Goal: Transaction & Acquisition: Book appointment/travel/reservation

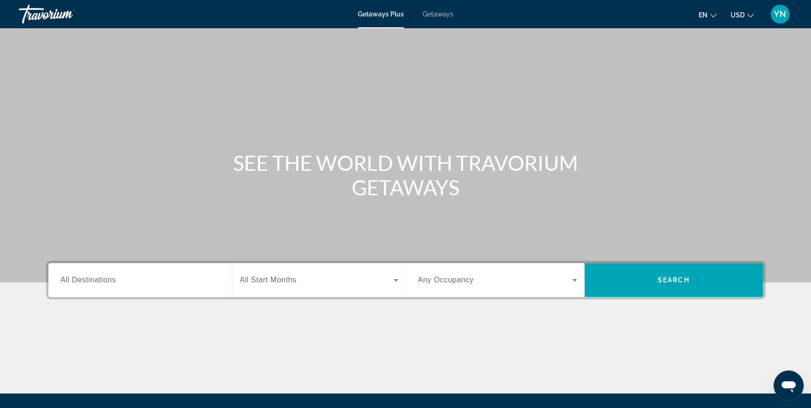
click at [99, 286] on div "Search widget" at bounding box center [140, 280] width 159 height 27
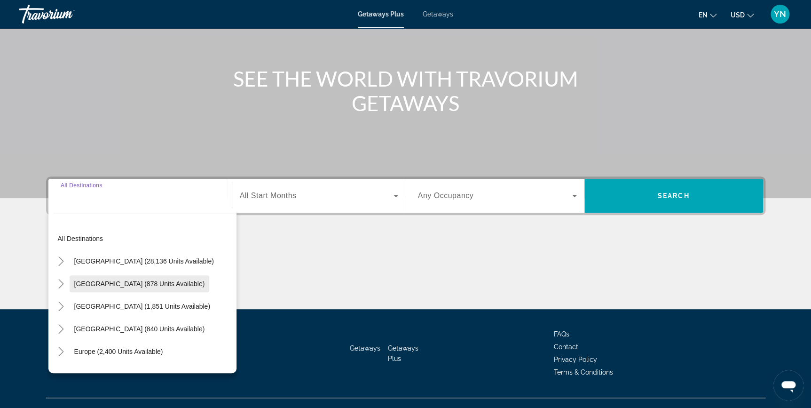
scroll to position [101, 0]
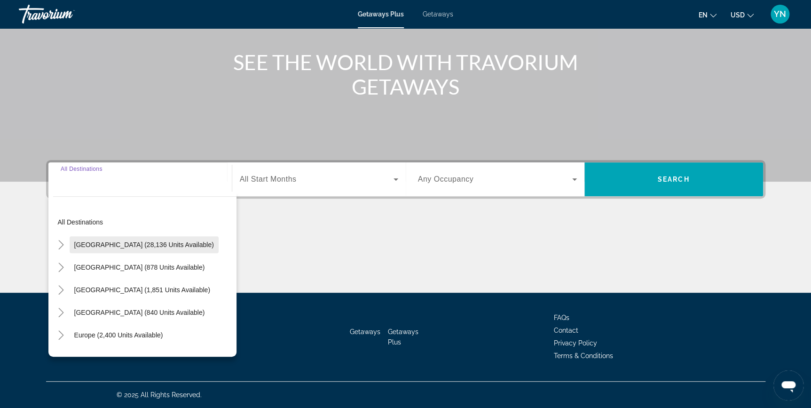
click at [75, 245] on span "[GEOGRAPHIC_DATA] (28,136 units available)" at bounding box center [144, 245] width 140 height 8
type input "**********"
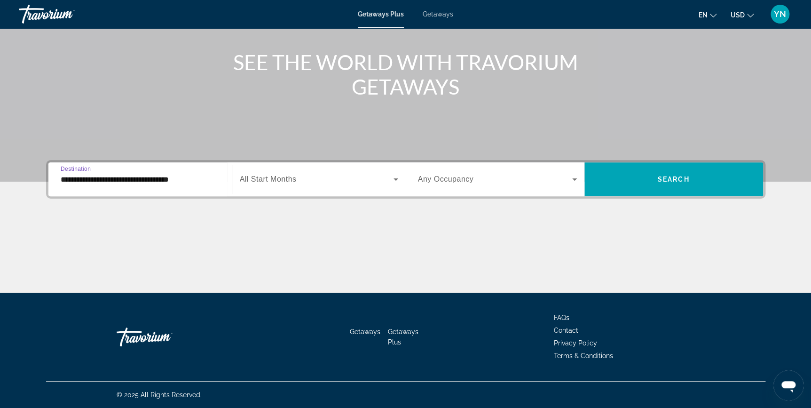
click at [110, 181] on input "**********" at bounding box center [140, 179] width 159 height 11
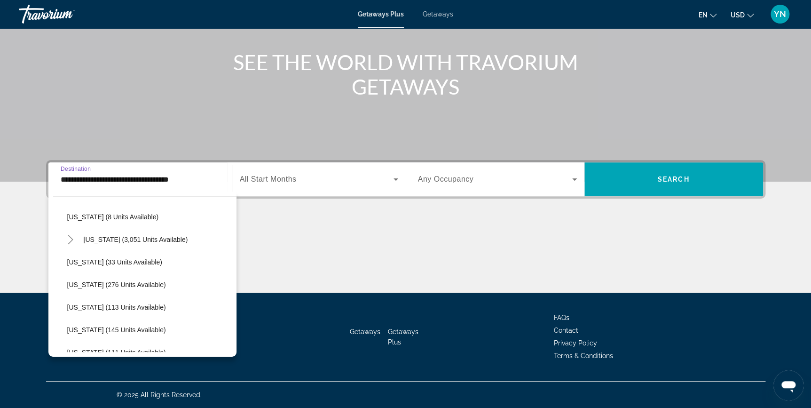
scroll to position [0, 0]
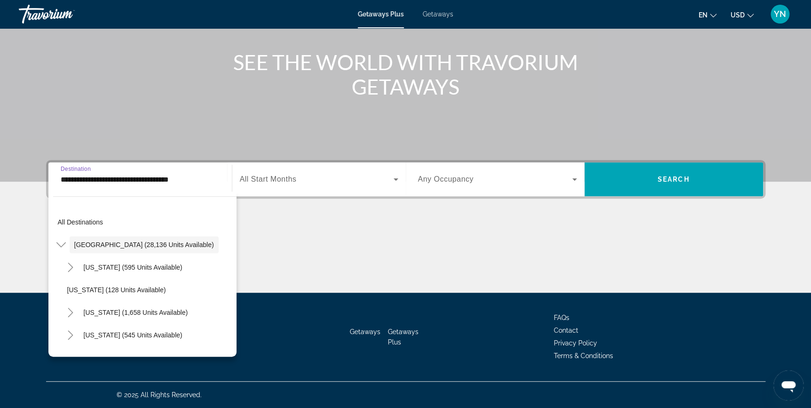
click at [386, 180] on span "Search widget" at bounding box center [317, 179] width 154 height 11
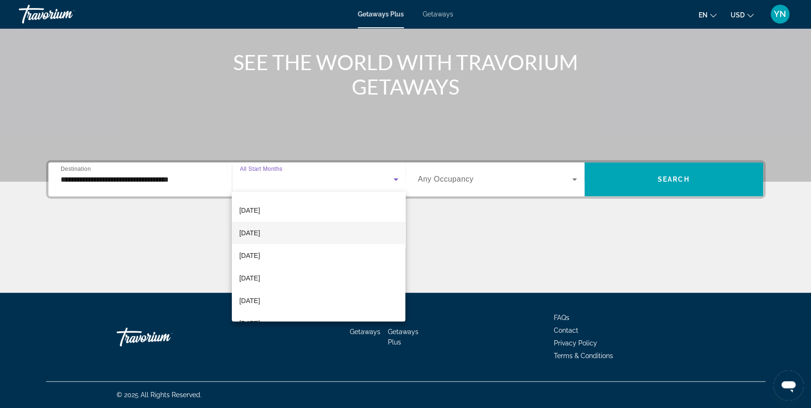
scroll to position [85, 0]
click at [260, 233] on span "[DATE]" at bounding box center [249, 234] width 21 height 11
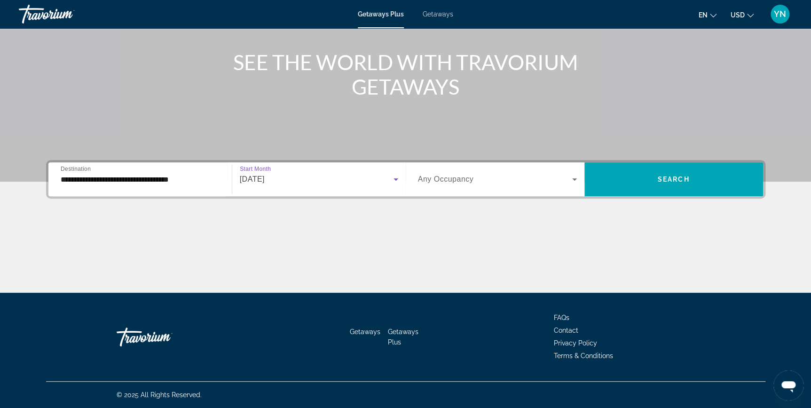
click at [568, 180] on span "Search widget" at bounding box center [495, 179] width 154 height 11
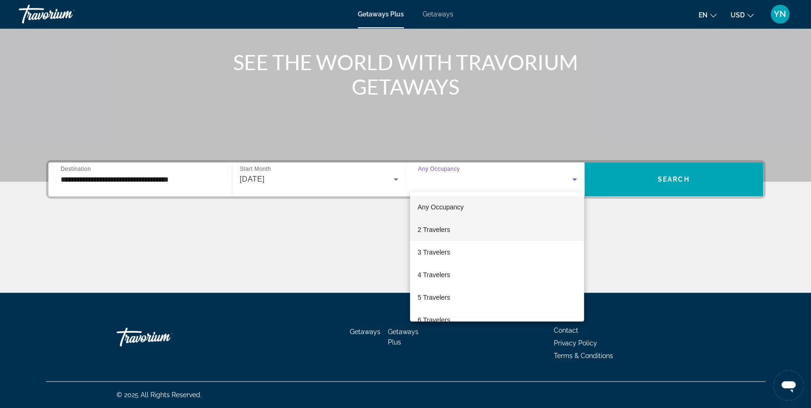
click at [451, 234] on mat-option "2 Travelers" at bounding box center [497, 229] width 174 height 23
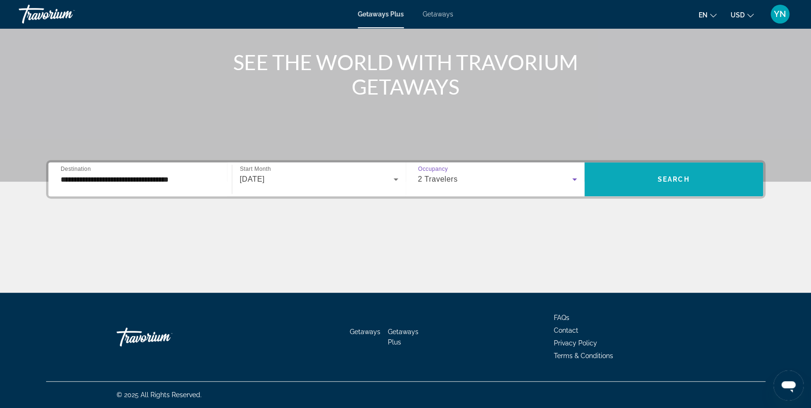
click at [697, 177] on span "Search widget" at bounding box center [674, 179] width 179 height 23
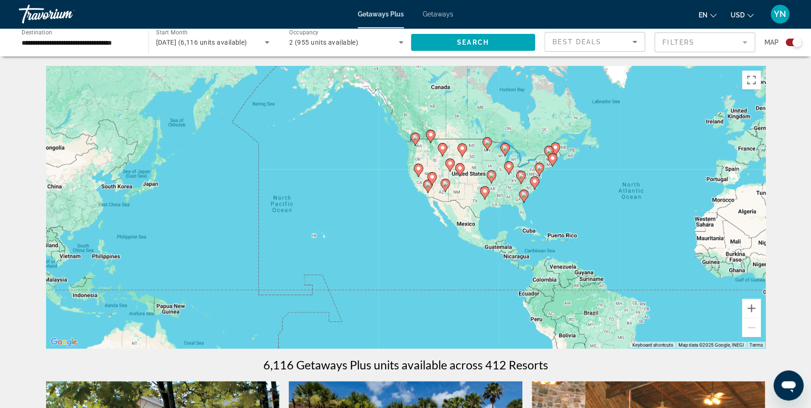
drag, startPoint x: 129, startPoint y: 174, endPoint x: 382, endPoint y: 172, distance: 253.0
click at [382, 172] on div "To activate drag with keyboard, press Alt + Enter. Once in keyboard drag state,…" at bounding box center [405, 207] width 719 height 282
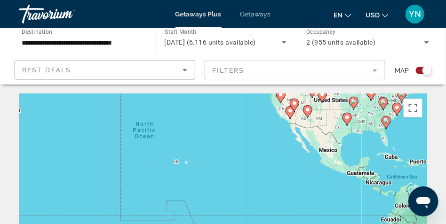
drag, startPoint x: 168, startPoint y: 141, endPoint x: 227, endPoint y: 67, distance: 93.7
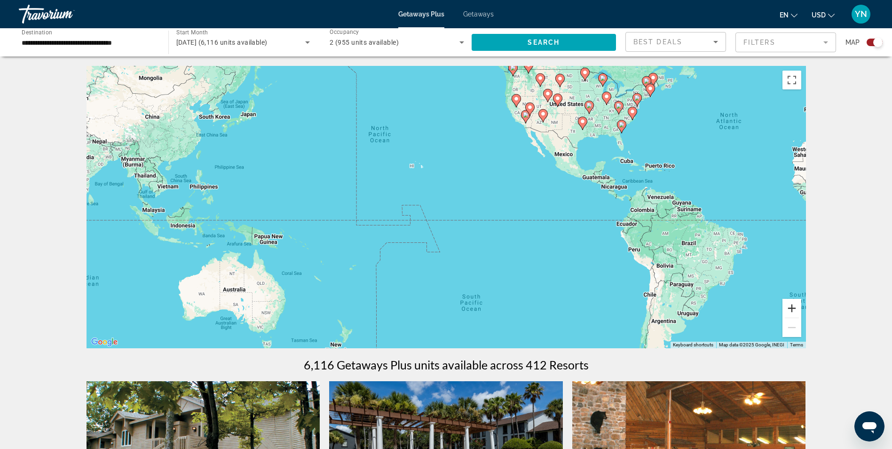
click at [787, 306] on button "Zoom in" at bounding box center [791, 308] width 19 height 19
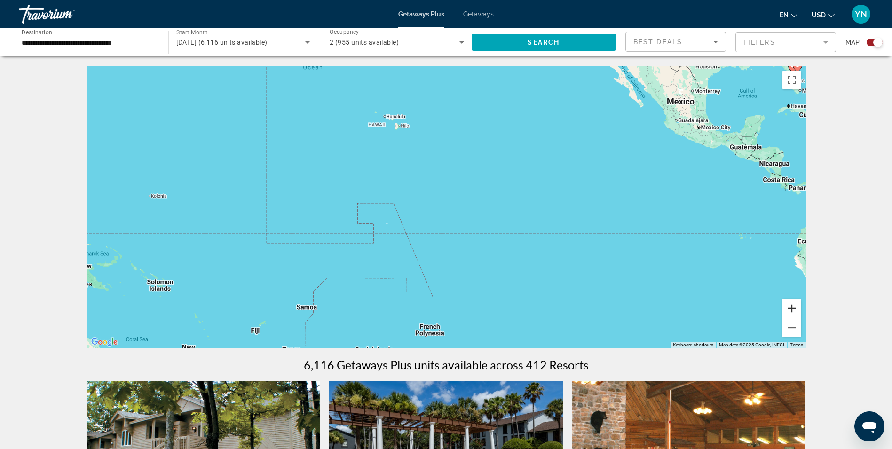
click at [788, 306] on button "Zoom in" at bounding box center [791, 308] width 19 height 19
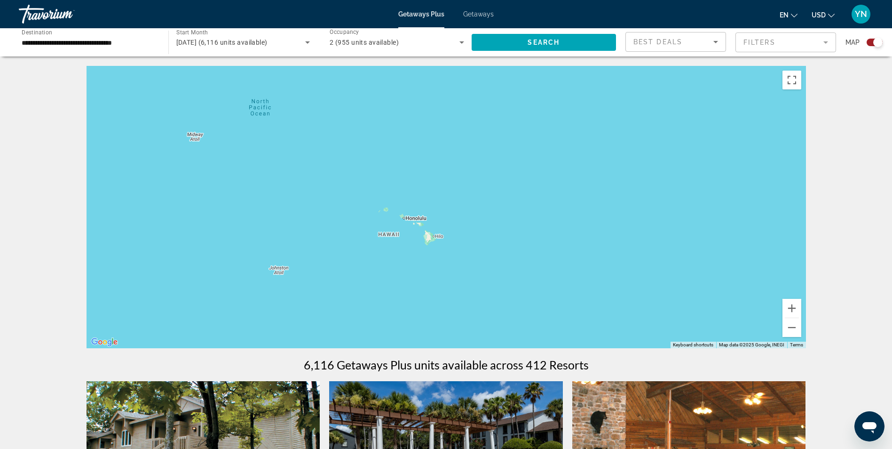
drag, startPoint x: 458, startPoint y: 169, endPoint x: 538, endPoint y: 351, distance: 198.8
click at [797, 307] on button "Zoom in" at bounding box center [791, 308] width 19 height 19
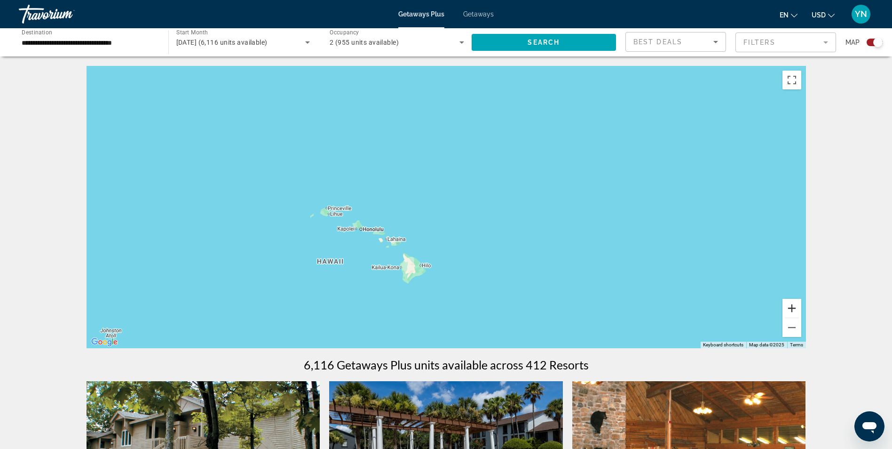
click at [797, 307] on button "Zoom in" at bounding box center [791, 308] width 19 height 19
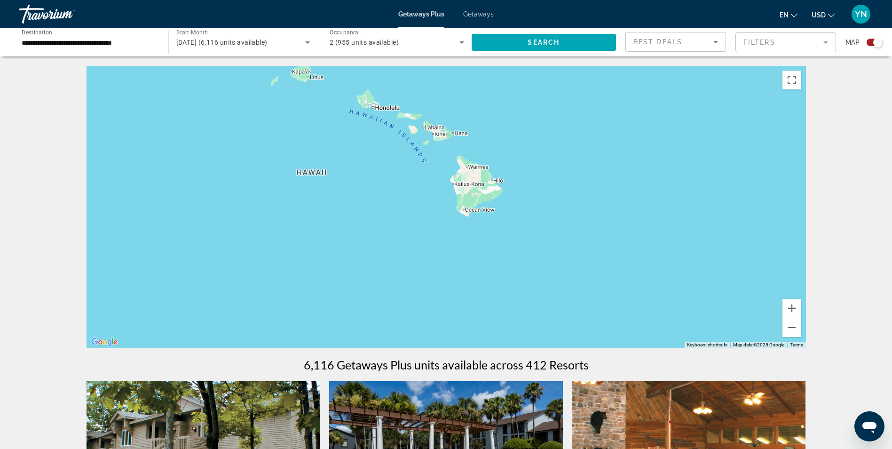
drag, startPoint x: 571, startPoint y: 316, endPoint x: 668, endPoint y: 176, distance: 170.0
click at [668, 176] on div "Main content" at bounding box center [446, 207] width 719 height 282
click at [790, 304] on button "Zoom in" at bounding box center [791, 308] width 19 height 19
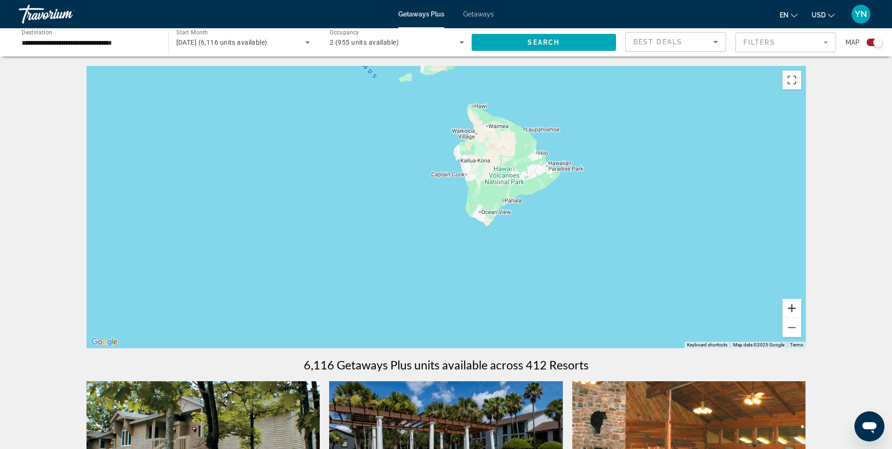
click at [791, 304] on button "Zoom in" at bounding box center [791, 308] width 19 height 19
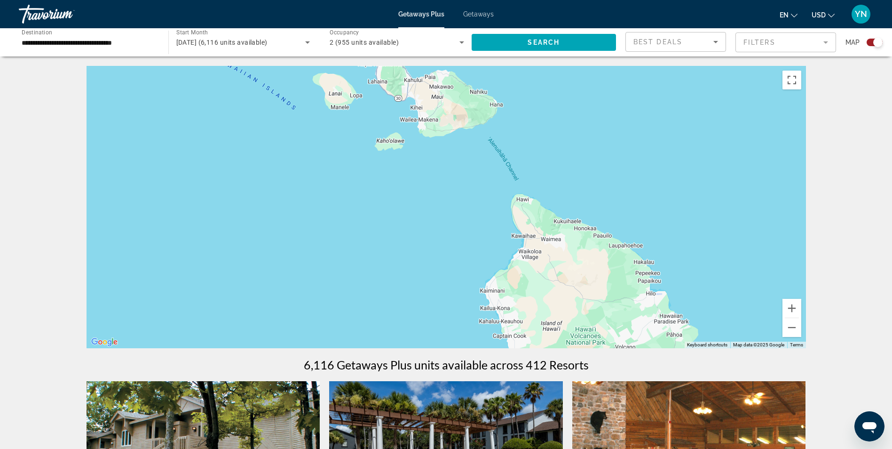
drag, startPoint x: 507, startPoint y: 157, endPoint x: 530, endPoint y: 337, distance: 182.0
click at [530, 337] on div "Main content" at bounding box center [446, 207] width 719 height 282
click at [478, 11] on span "Getaways" at bounding box center [478, 14] width 31 height 8
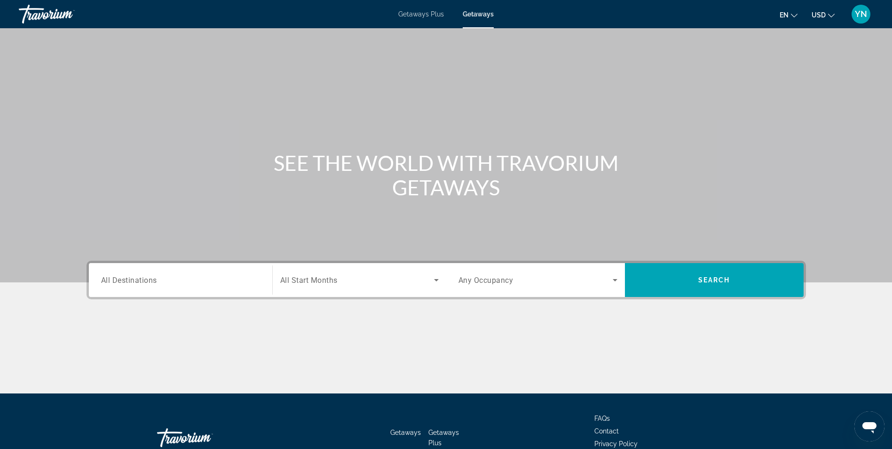
click at [146, 280] on span "All Destinations" at bounding box center [129, 279] width 56 height 9
click at [146, 280] on input "Destination All Destinations" at bounding box center [180, 280] width 159 height 11
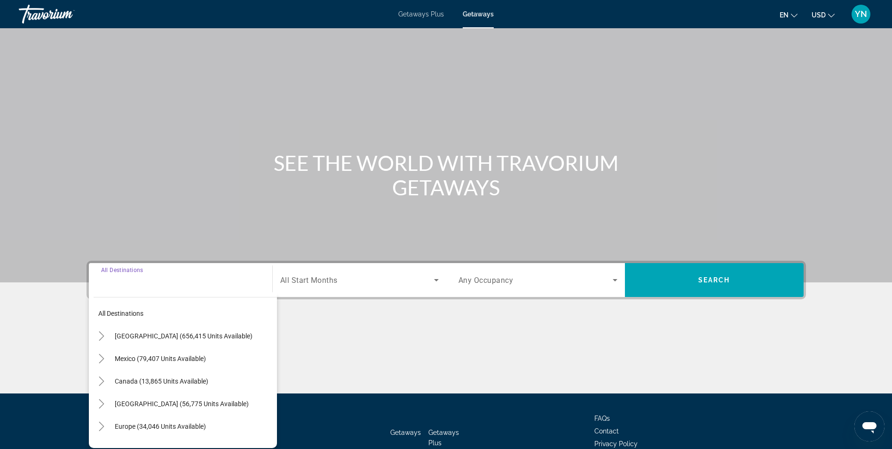
scroll to position [60, 0]
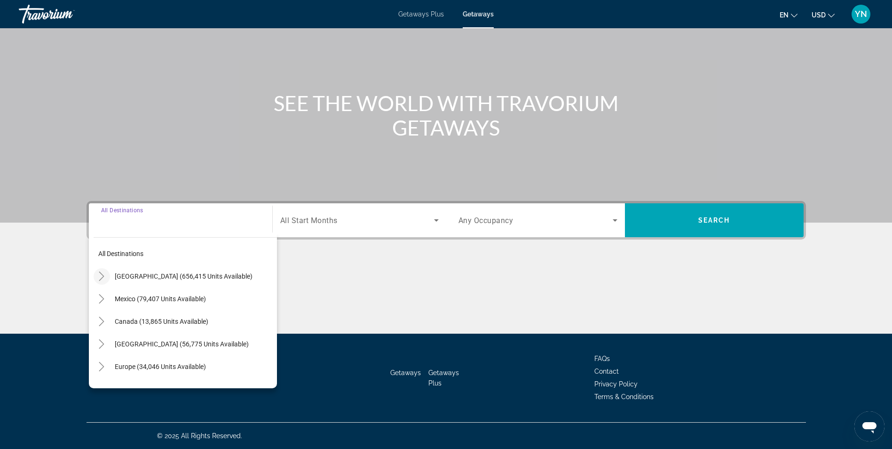
click at [103, 277] on icon "Toggle United States (656,415 units available)" at bounding box center [101, 275] width 9 height 9
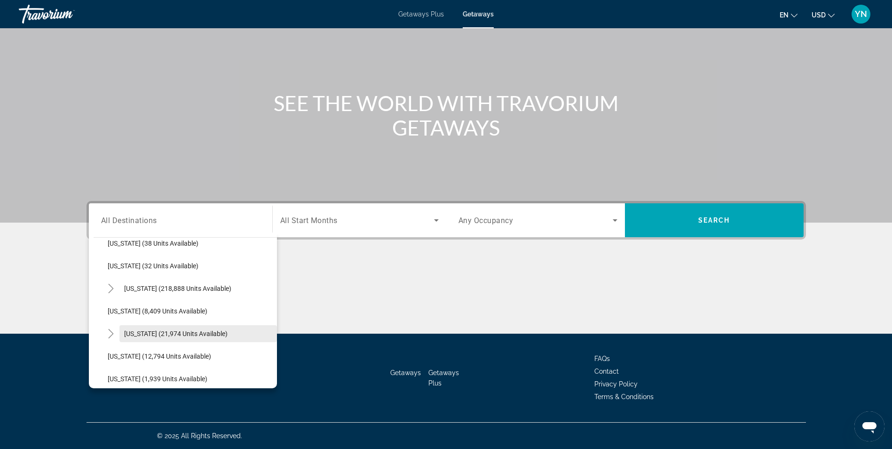
scroll to position [215, 0]
click at [111, 285] on icon "Toggle Hawaii (21,974 units available)" at bounding box center [111, 286] width 5 height 9
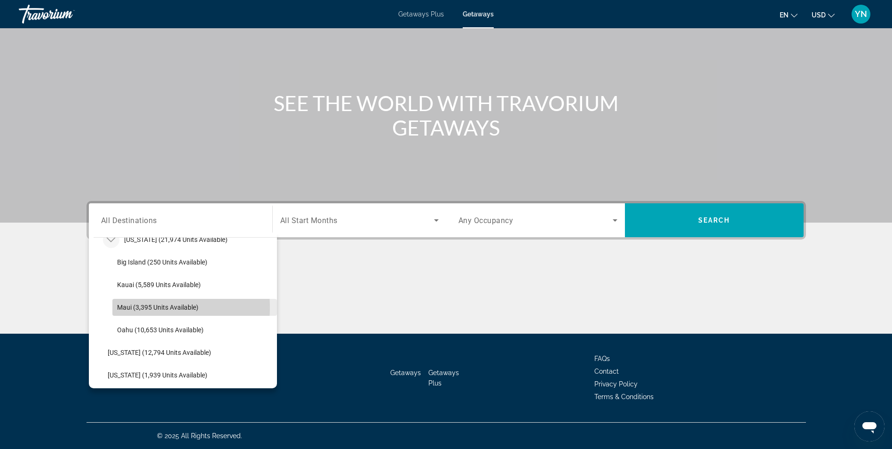
click at [132, 308] on span "Maui (3,395 units available)" at bounding box center [157, 307] width 81 height 8
type input "**********"
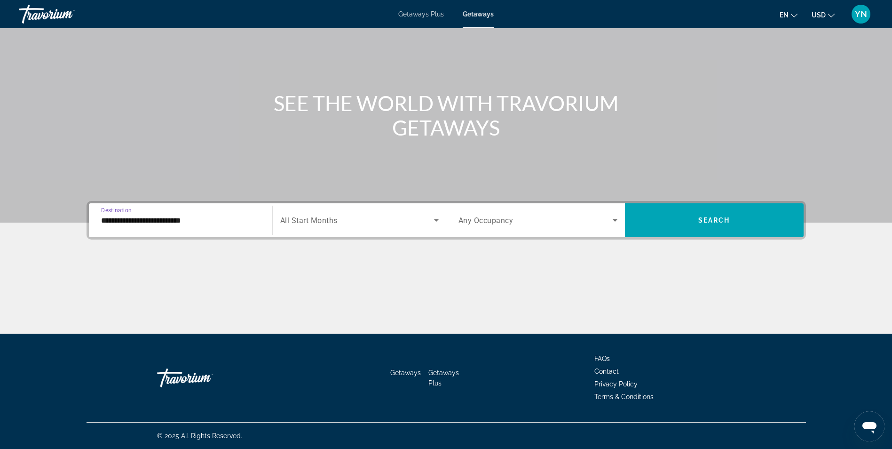
click at [404, 219] on span "Search widget" at bounding box center [357, 219] width 154 height 11
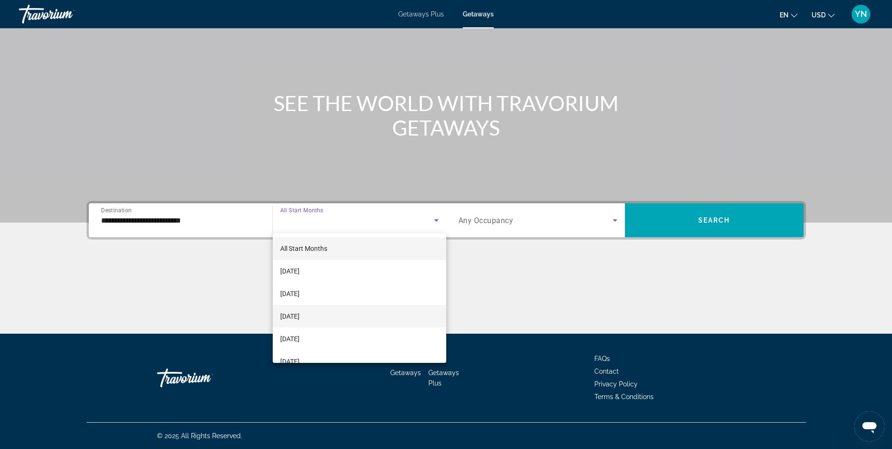
scroll to position [47, 0]
click at [300, 314] on span "[DATE]" at bounding box center [289, 313] width 19 height 11
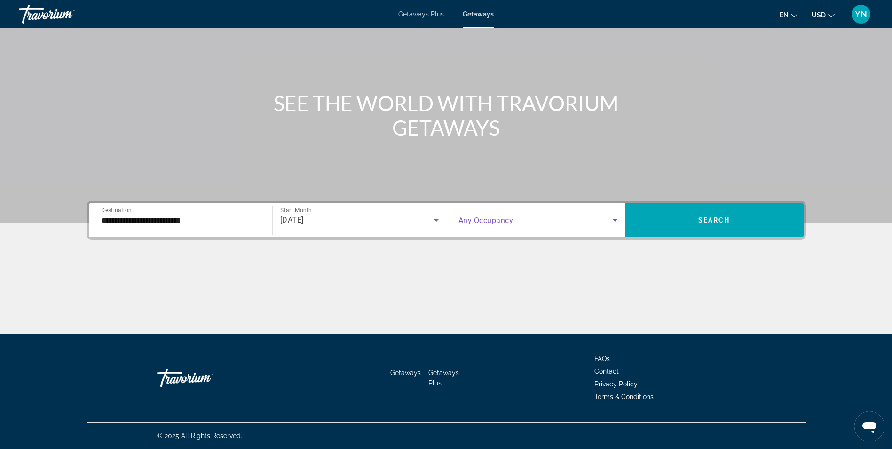
click at [593, 218] on span "Search widget" at bounding box center [535, 219] width 154 height 11
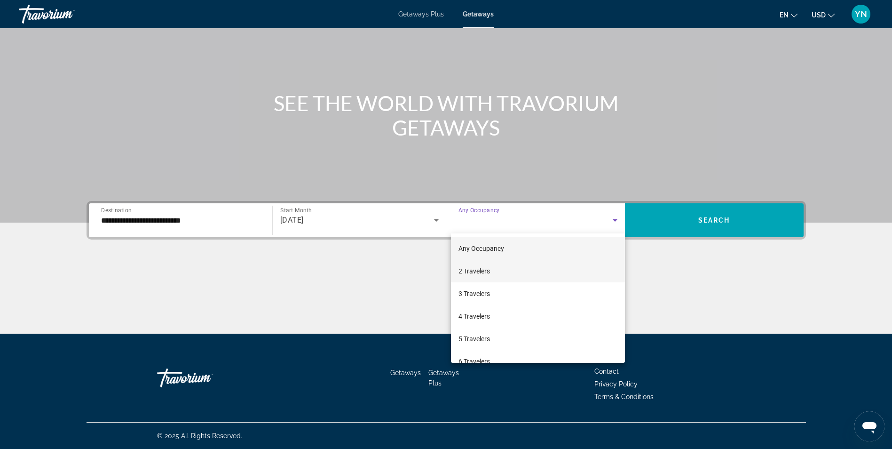
click at [490, 273] on span "2 Travelers" at bounding box center [474, 270] width 32 height 11
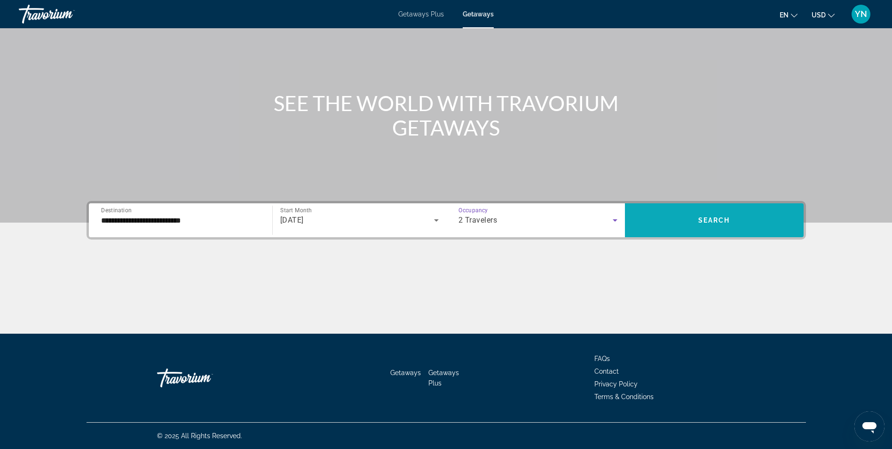
click at [719, 215] on span "Search widget" at bounding box center [714, 220] width 179 height 23
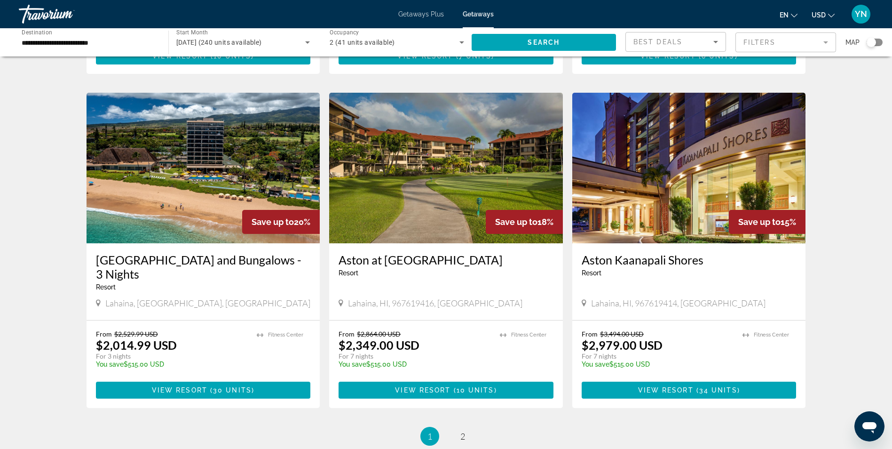
scroll to position [988, 0]
click at [165, 386] on span "View Resort" at bounding box center [179, 390] width 55 height 8
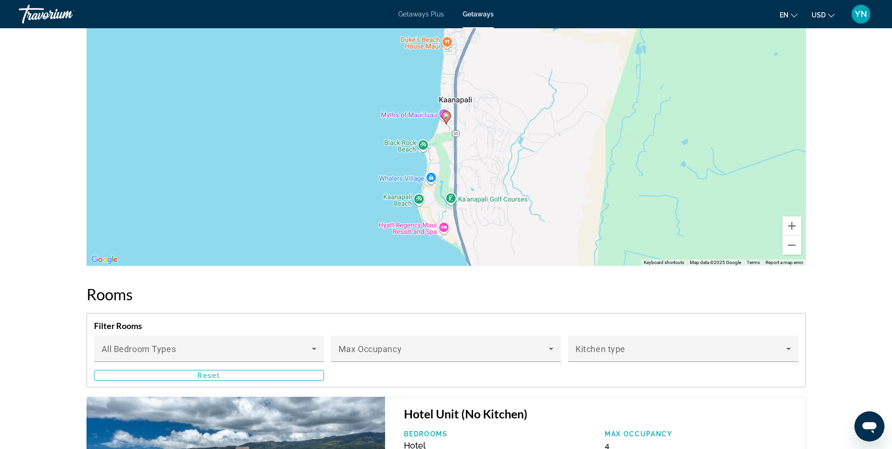
scroll to position [1155, 0]
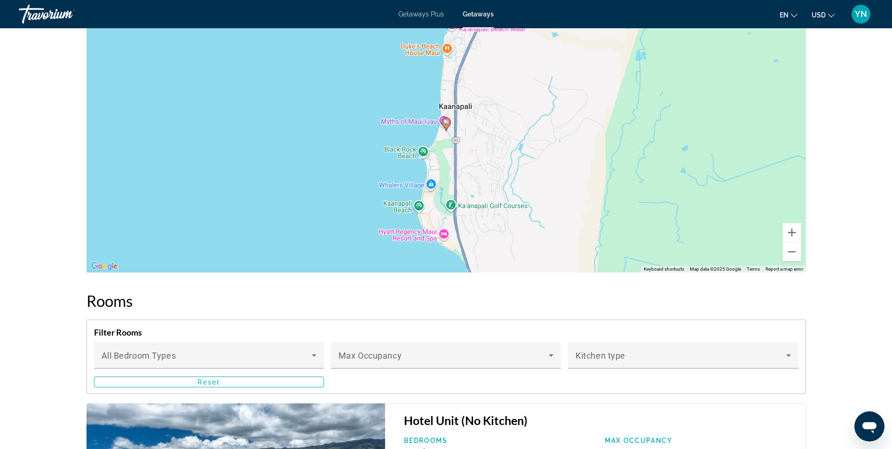
click at [416, 12] on span "Getaways Plus" at bounding box center [421, 14] width 46 height 8
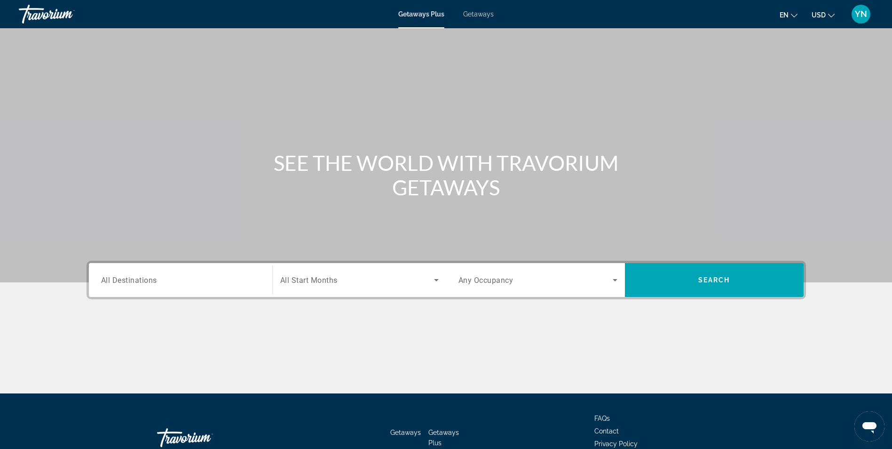
click at [147, 282] on span "All Destinations" at bounding box center [129, 279] width 56 height 9
click at [147, 282] on input "Destination All Destinations" at bounding box center [180, 280] width 159 height 11
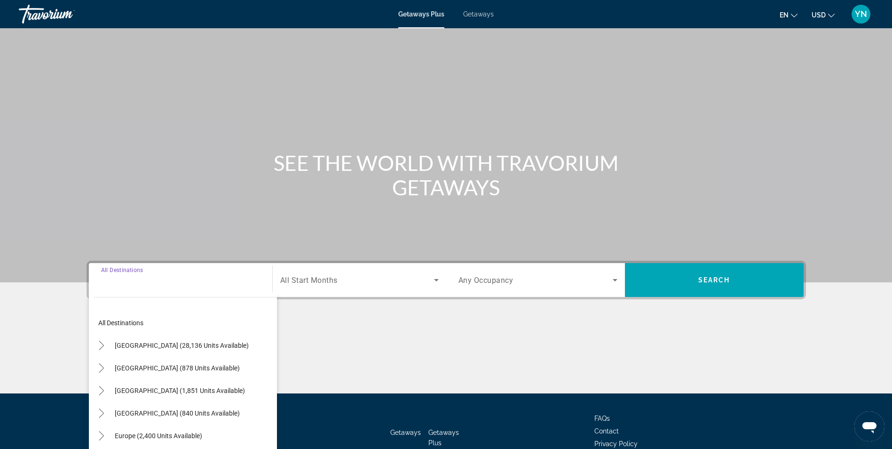
scroll to position [60, 0]
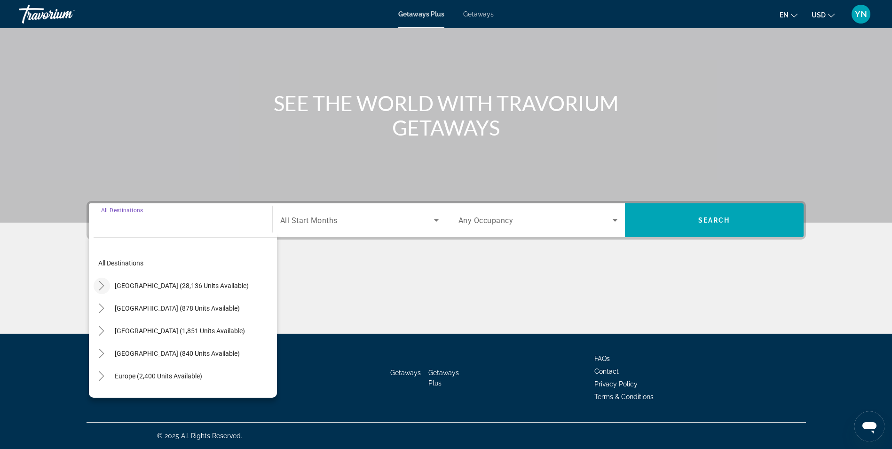
click at [106, 284] on icon "Toggle United States (28,136 units available)" at bounding box center [101, 285] width 9 height 9
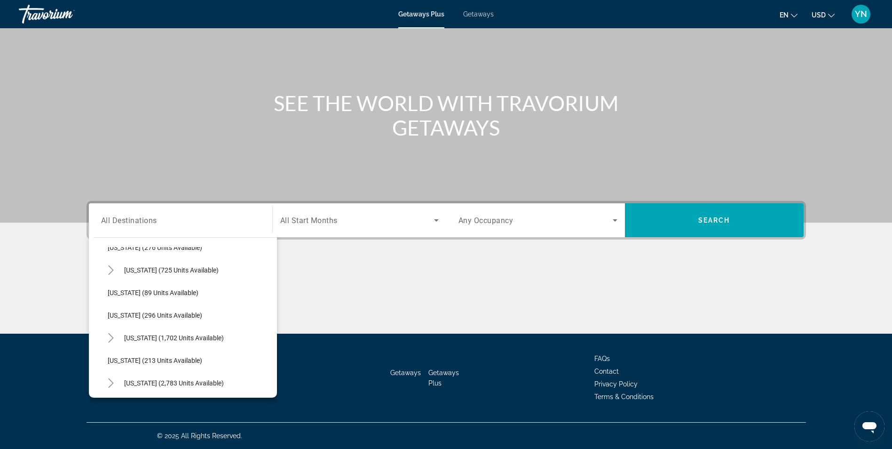
scroll to position [121, 0]
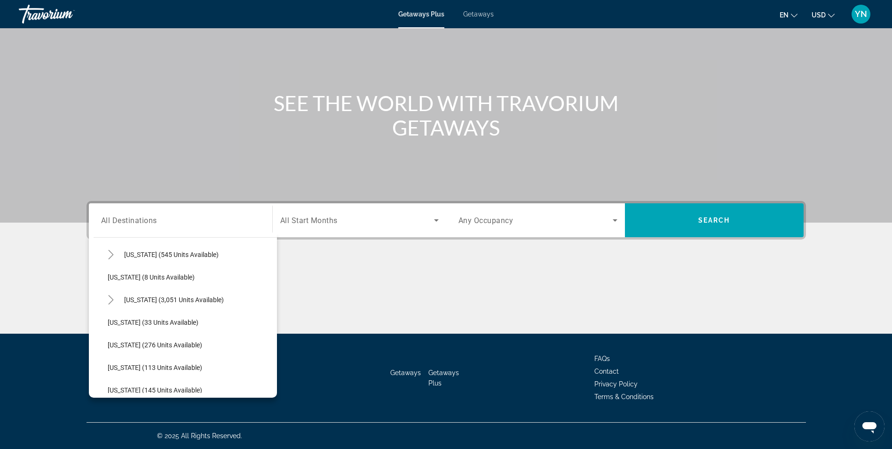
click at [481, 14] on span "Getaways" at bounding box center [478, 14] width 31 height 8
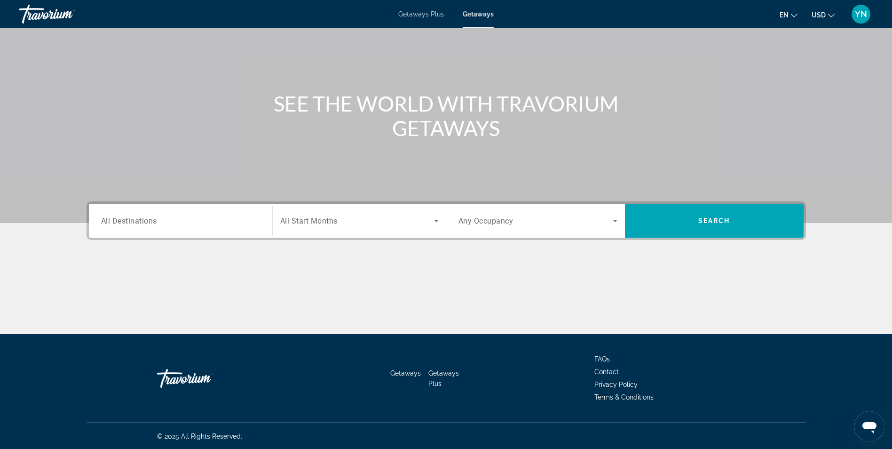
scroll to position [60, 0]
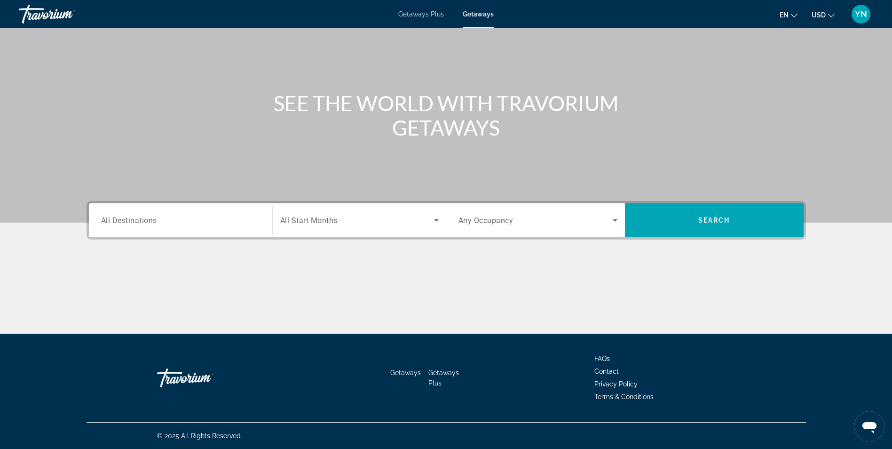
click at [138, 224] on span "All Destinations" at bounding box center [129, 219] width 56 height 9
click at [138, 224] on input "Destination All Destinations" at bounding box center [180, 220] width 159 height 11
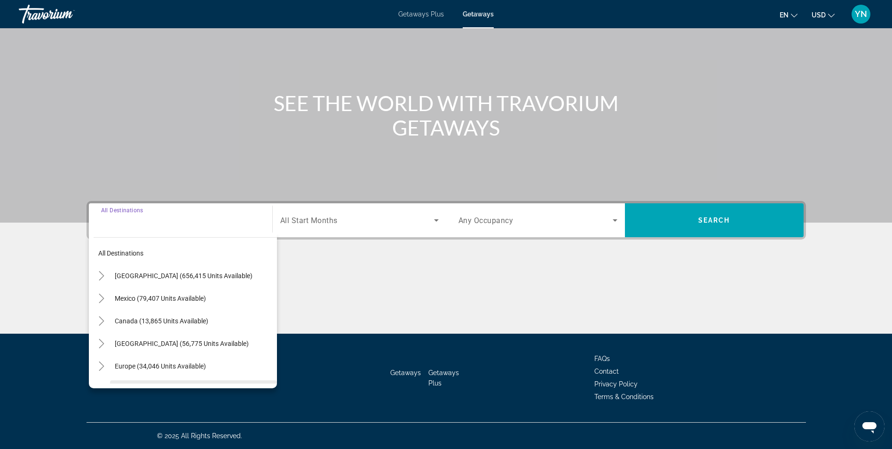
scroll to position [0, 0]
click at [103, 275] on icon "Toggle United States (656,415 units available)" at bounding box center [101, 275] width 9 height 9
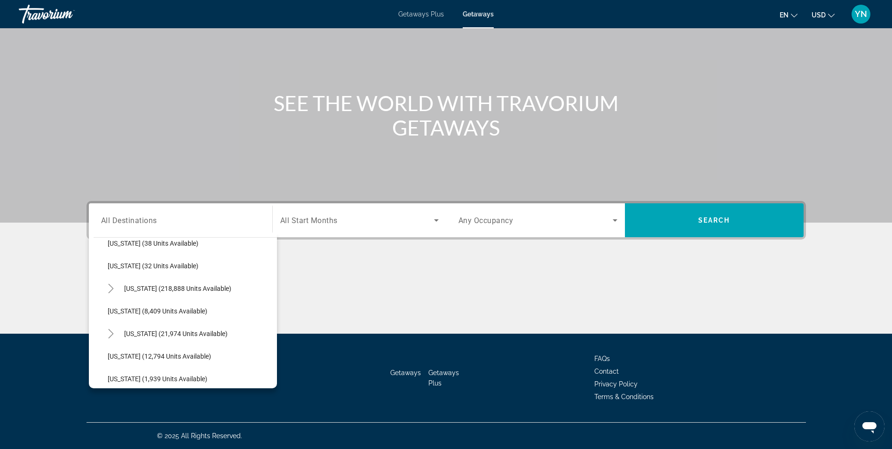
scroll to position [215, 0]
click at [109, 283] on icon "Toggle Hawaii (21,974 units available)" at bounding box center [110, 286] width 9 height 9
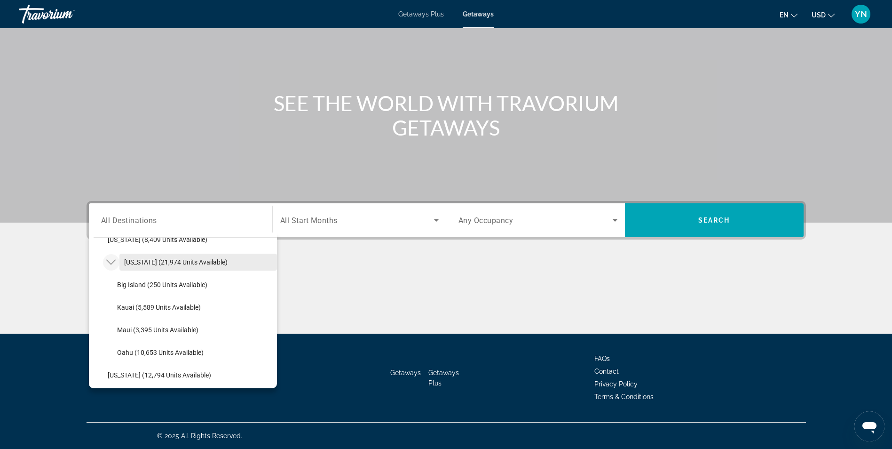
scroll to position [262, 0]
click at [158, 286] on span "Kauai (5,589 units available)" at bounding box center [159, 285] width 84 height 8
type input "**********"
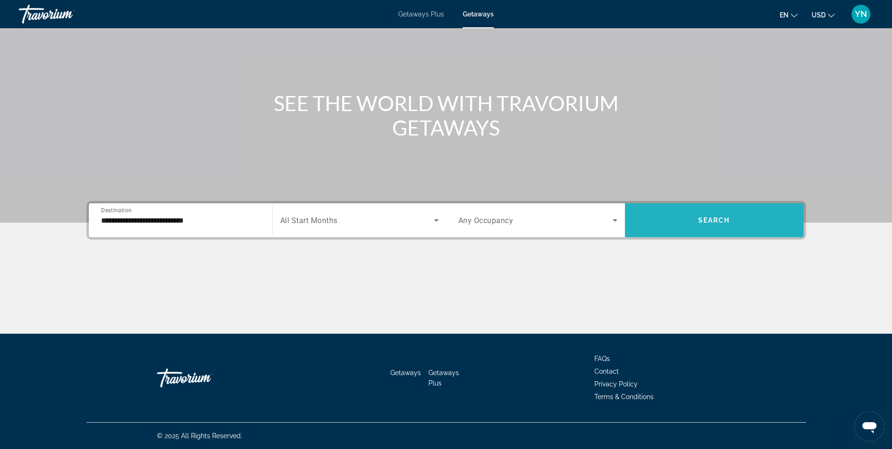
click at [678, 215] on span "Search widget" at bounding box center [714, 220] width 179 height 23
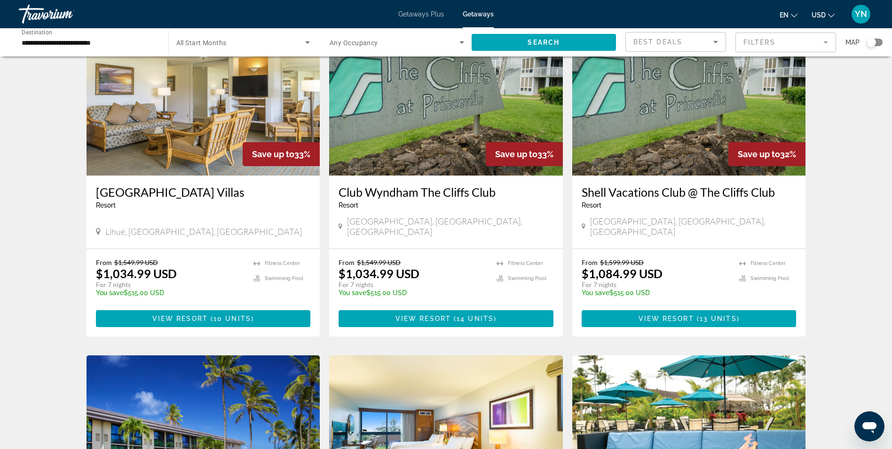
scroll to position [423, 0]
